Goal: Transaction & Acquisition: Purchase product/service

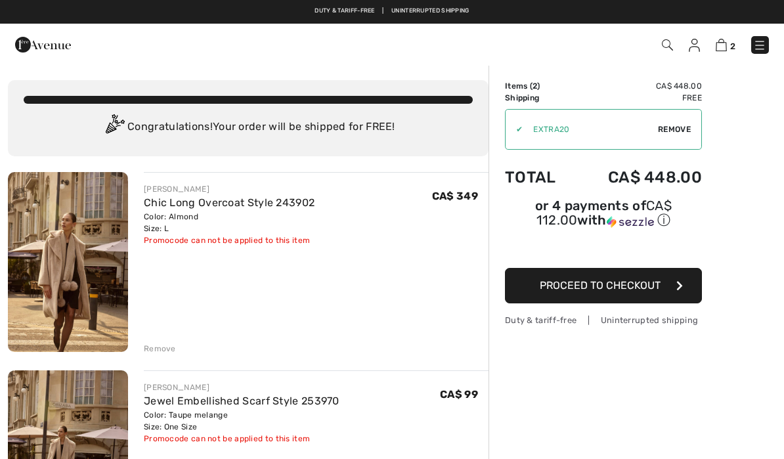
click at [670, 288] on button "Proceed to Checkout" at bounding box center [603, 285] width 197 height 35
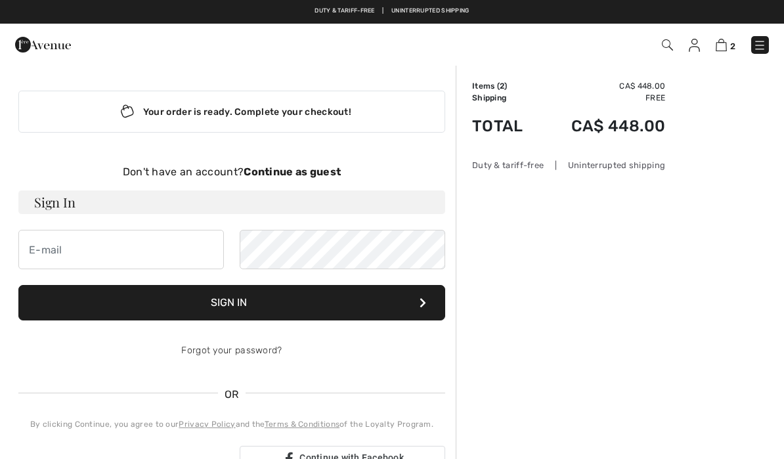
click at [331, 171] on strong "Continue as guest" at bounding box center [292, 171] width 97 height 12
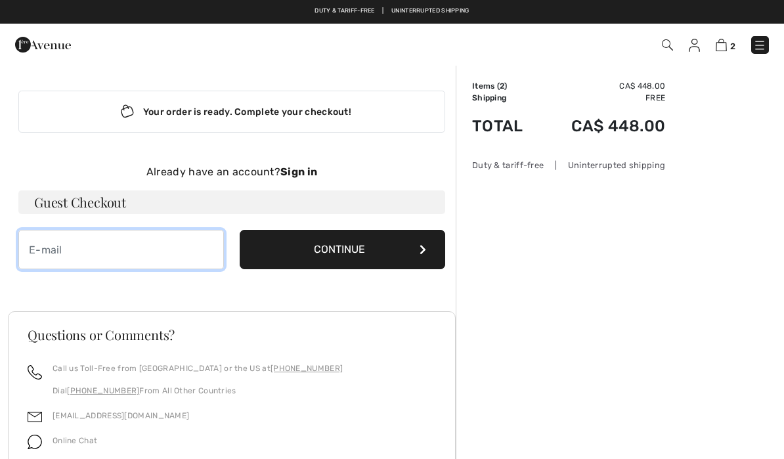
click at [141, 256] on input "email" at bounding box center [120, 249] width 205 height 39
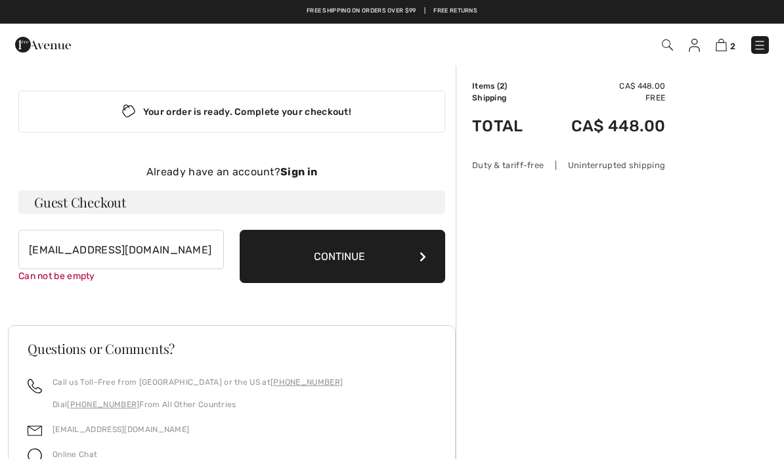
click at [420, 270] on div "Your order is ready. Complete your checkout! Don't have an account? Continue as…" at bounding box center [232, 186] width 448 height 245
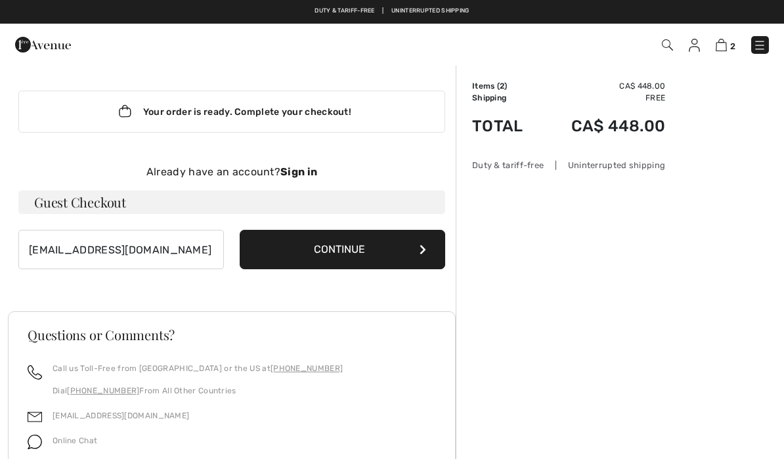
click at [422, 253] on icon at bounding box center [423, 249] width 7 height 11
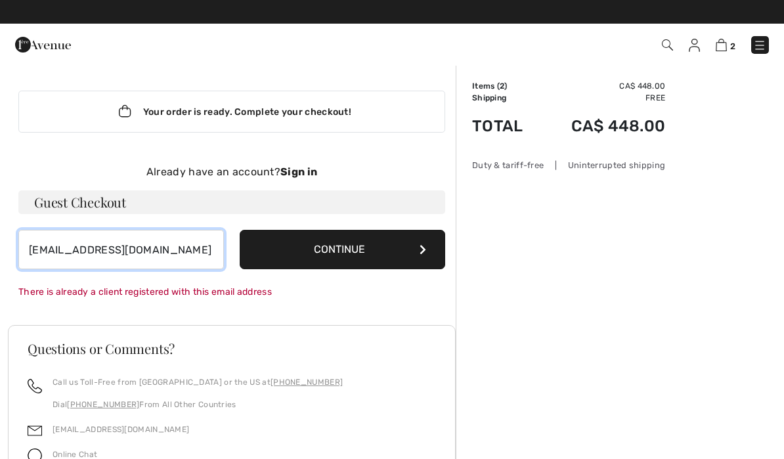
click at [171, 257] on input "jodespatie@videotron.ca" at bounding box center [120, 249] width 205 height 39
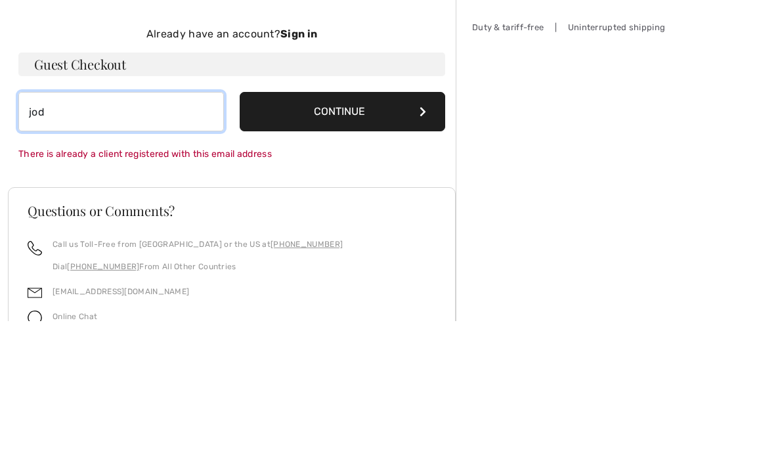
type input "jo"
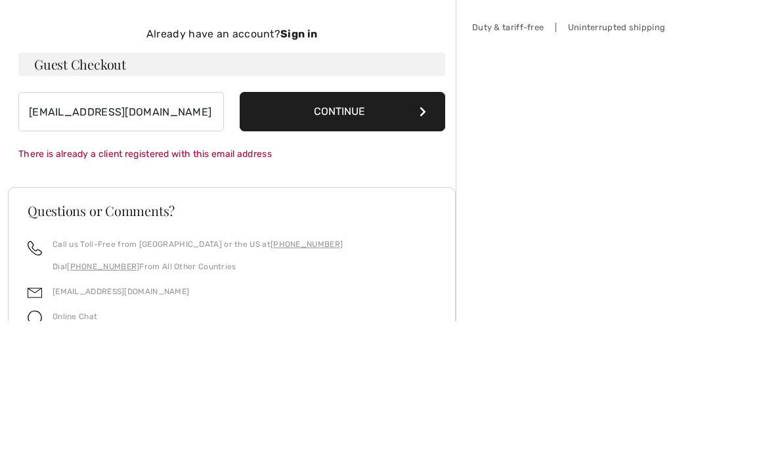
click at [405, 230] on button "Continue" at bounding box center [342, 249] width 205 height 39
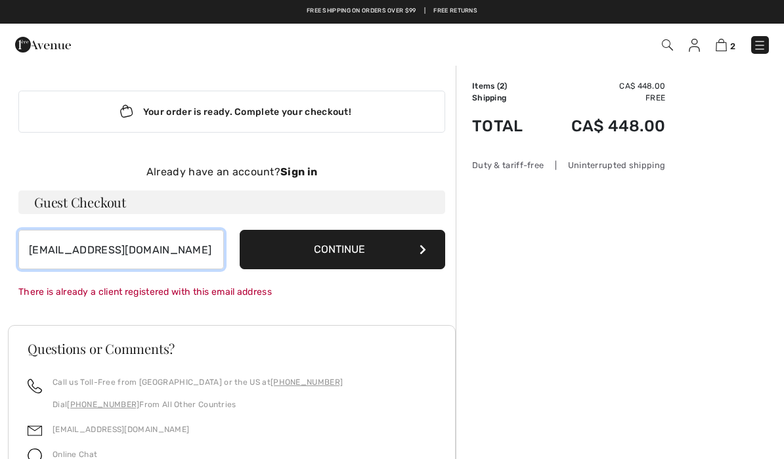
click at [177, 269] on input "jodespatie@videotron.ca" at bounding box center [120, 249] width 205 height 39
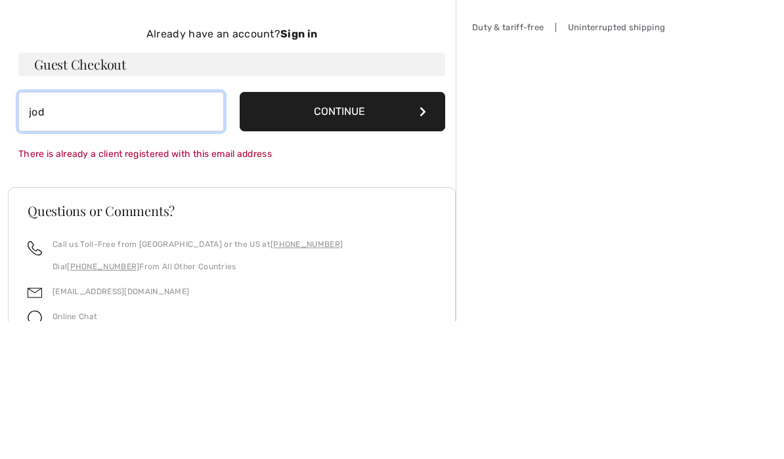
type input "jo"
click at [236, 164] on div "Already have an account? Sign in" at bounding box center [231, 172] width 427 height 16
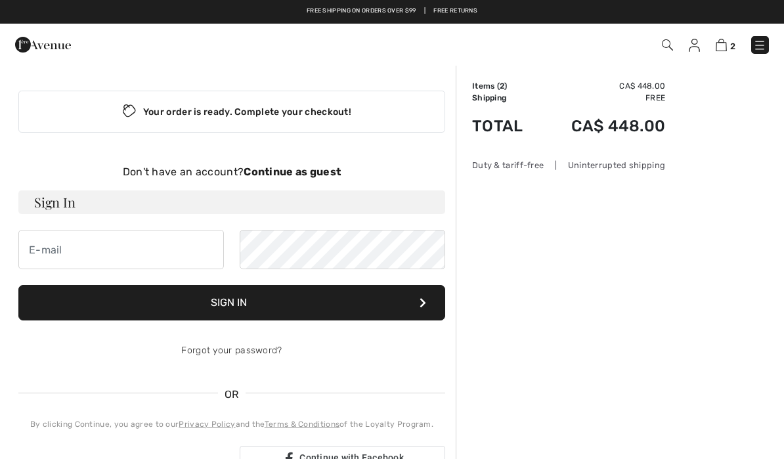
click at [385, 113] on div "Your order is ready. Complete your checkout!" at bounding box center [231, 112] width 427 height 42
click at [64, 211] on h3 "Sign In" at bounding box center [231, 202] width 427 height 24
click at [323, 178] on div "Don't have an account? Continue as guest" at bounding box center [231, 172] width 427 height 16
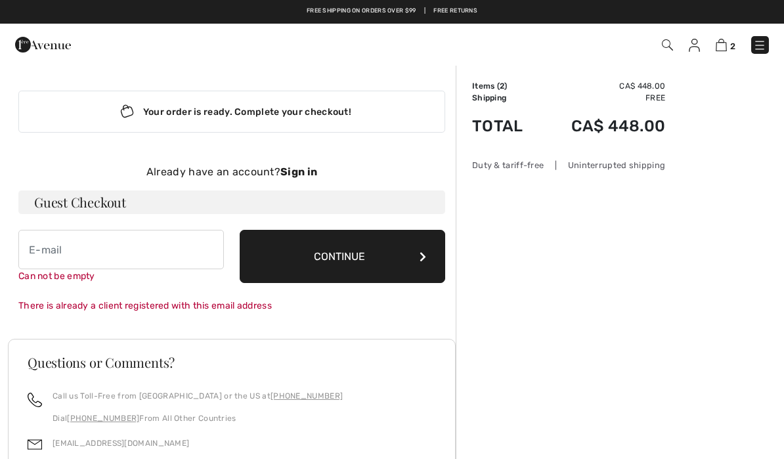
click at [429, 262] on button "Continue" at bounding box center [342, 256] width 205 height 53
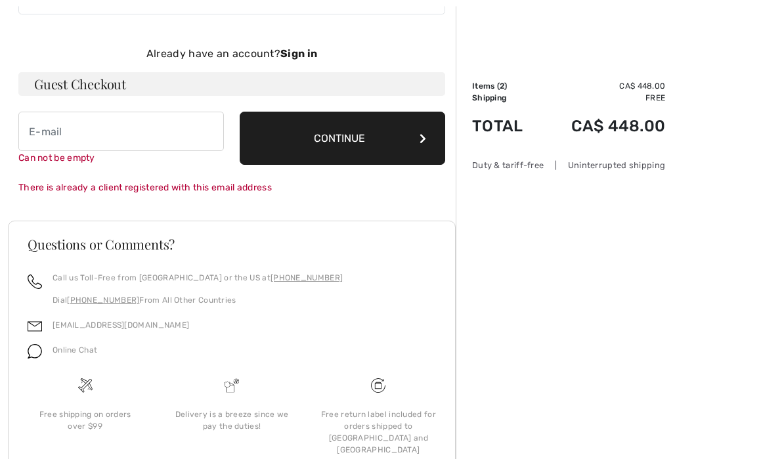
scroll to position [135, 0]
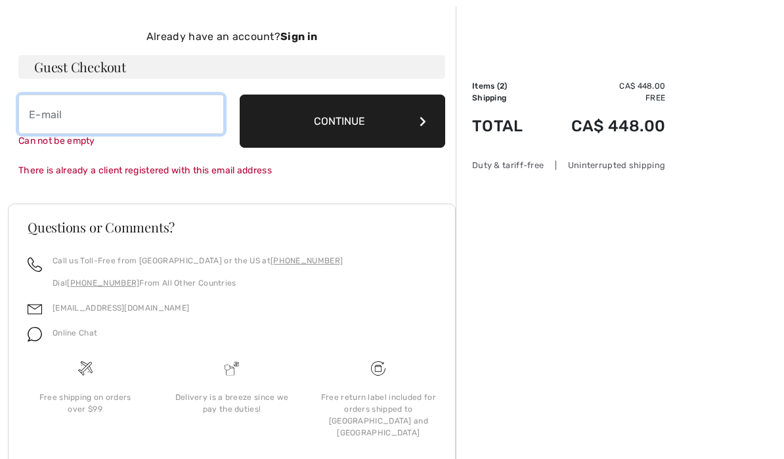
click at [124, 132] on input "email" at bounding box center [120, 114] width 205 height 39
type input "jodespatie@videotron.ca"
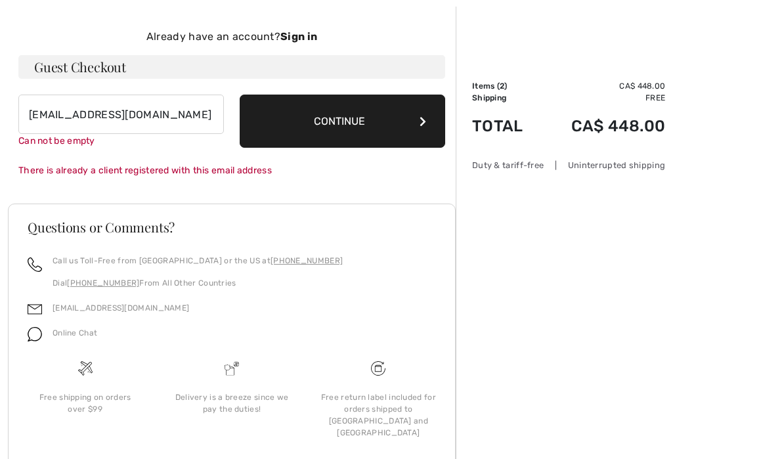
click at [420, 142] on form "jodespatie@videotron.ca Can not be empty Continue There is already a client reg…" at bounding box center [231, 136] width 427 height 83
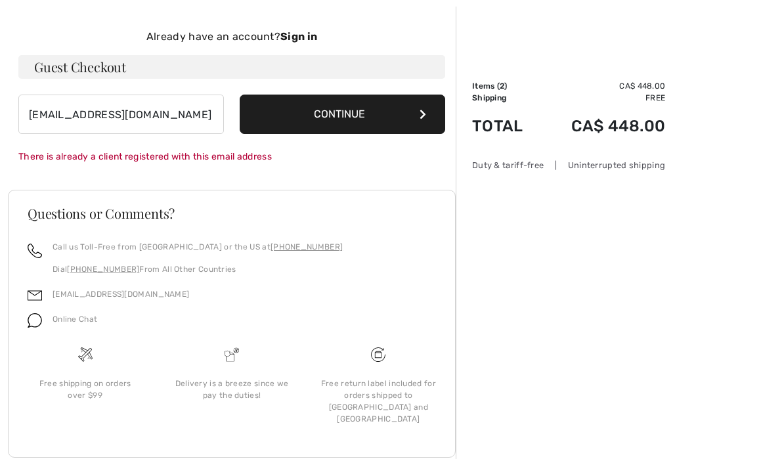
click at [418, 129] on button "Continue" at bounding box center [342, 114] width 205 height 39
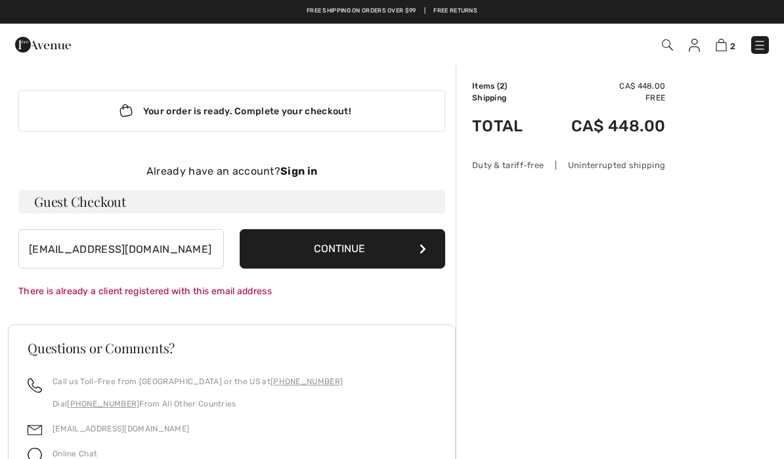
scroll to position [0, 0]
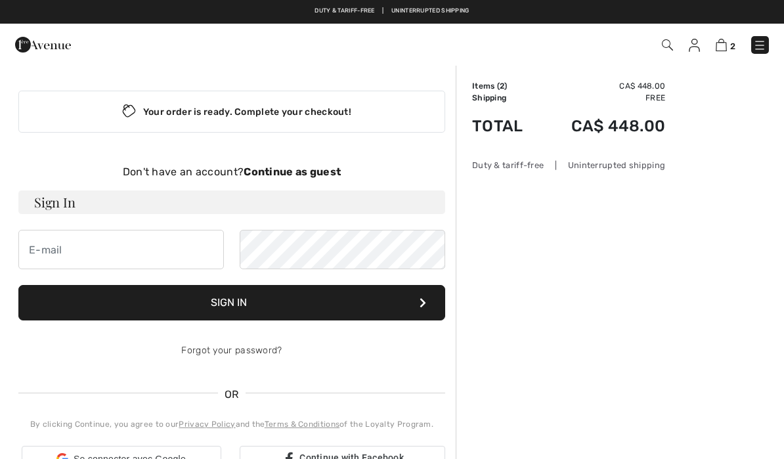
scroll to position [-34, 0]
